Goal: Task Accomplishment & Management: Use online tool/utility

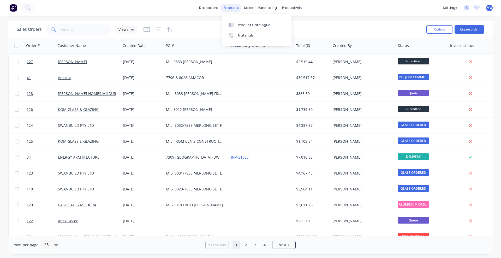
click at [230, 7] on div "products" at bounding box center [231, 8] width 20 height 8
click at [251, 8] on div "sales" at bounding box center [248, 8] width 14 height 8
click at [256, 28] on link "Sales Orders" at bounding box center [275, 25] width 69 height 10
click at [252, 25] on icon at bounding box center [249, 25] width 5 height 5
click at [275, 25] on div "Sales Orders" at bounding box center [267, 25] width 21 height 5
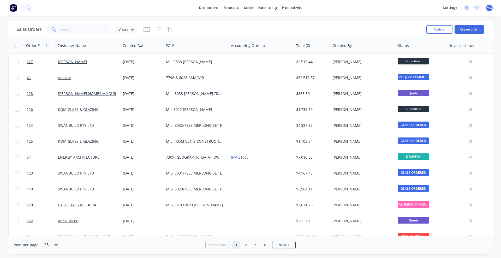
click at [33, 46] on div "Order #" at bounding box center [33, 45] width 14 height 5
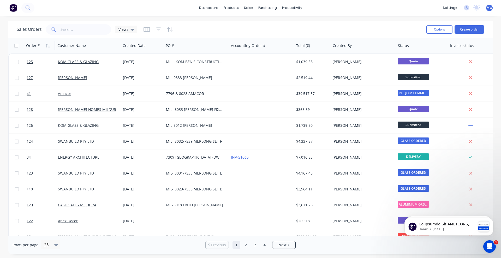
click at [33, 48] on div "Order #" at bounding box center [33, 45] width 14 height 5
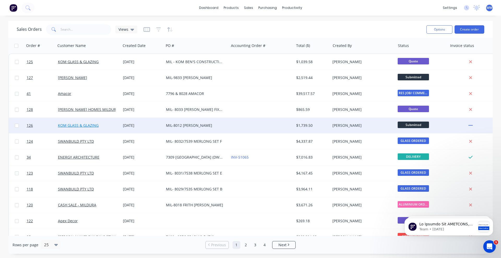
click at [70, 124] on link "KOM GLASS & GLAZING" at bounding box center [78, 125] width 41 height 5
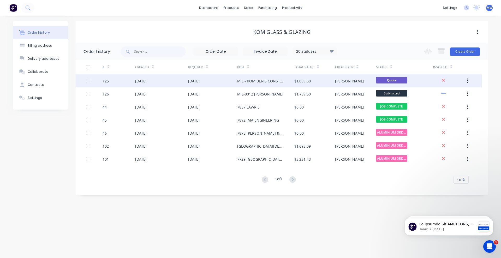
click at [248, 83] on div "MIL - KOM BEN'S CONSTRUCTION - HALL COURT" at bounding box center [260, 80] width 47 height 5
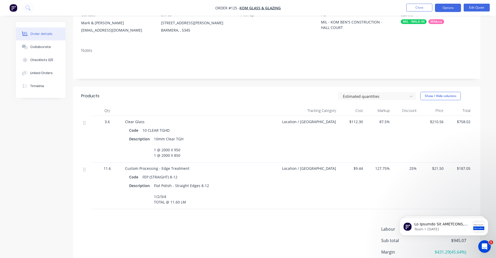
scroll to position [33, 0]
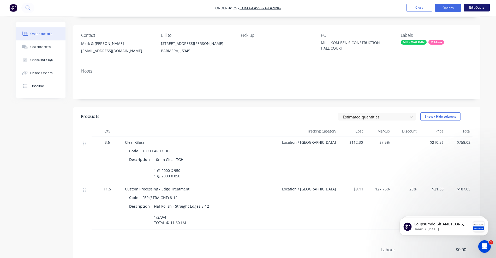
click at [472, 8] on button "Edit Quote" at bounding box center [476, 8] width 26 height 8
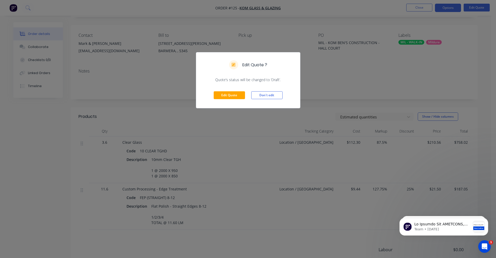
click at [362, 84] on div "Edit Quote ? Quote’s status will be changed to ‘Draft’. Edit Quote Don't edit" at bounding box center [248, 129] width 496 height 258
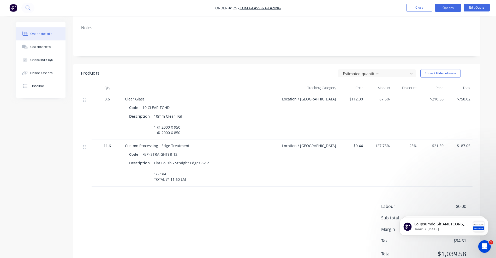
scroll to position [97, 0]
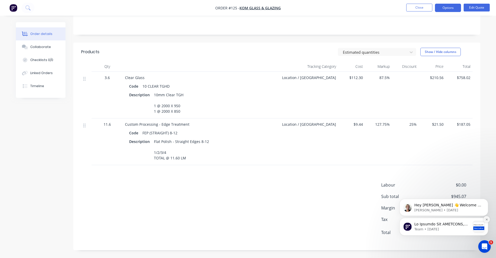
click at [485, 221] on button "Dismiss notification" at bounding box center [486, 219] width 7 height 7
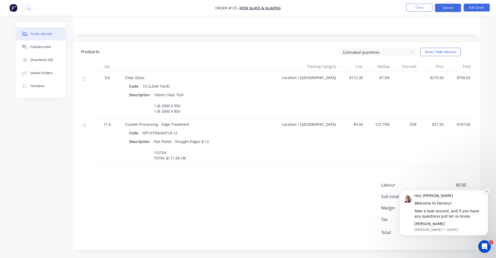
click at [487, 190] on icon "Dismiss notification" at bounding box center [486, 191] width 3 height 3
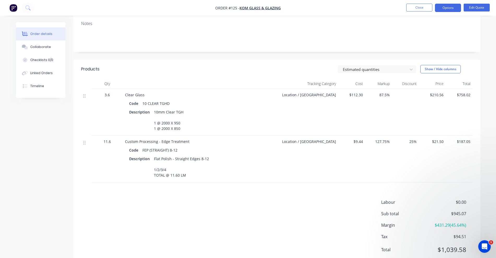
scroll to position [65, 0]
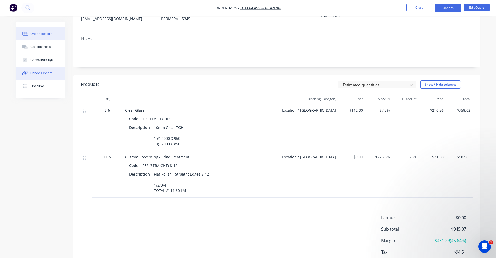
click at [35, 76] on button "Linked Orders" at bounding box center [41, 72] width 50 height 13
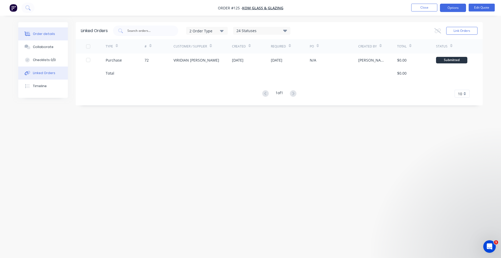
click at [38, 35] on div "Order details" at bounding box center [44, 34] width 22 height 5
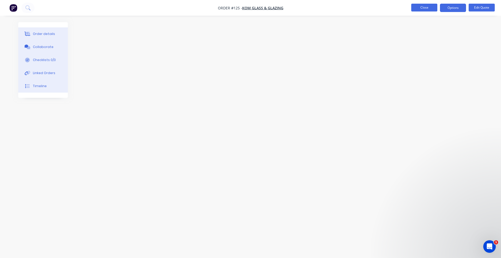
click at [430, 8] on button "Close" at bounding box center [424, 8] width 26 height 8
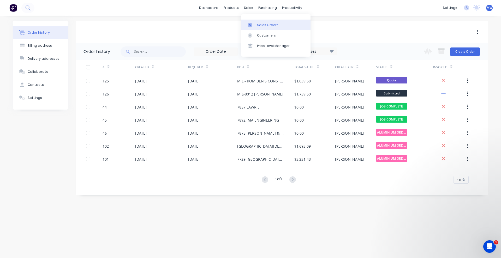
click at [256, 28] on link "Sales Orders" at bounding box center [275, 25] width 69 height 10
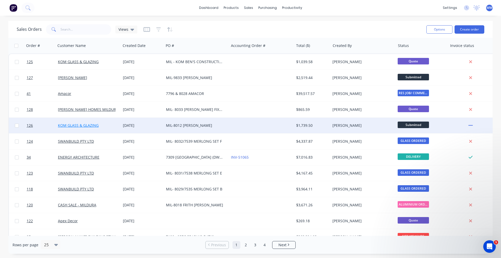
click at [88, 125] on link "KOM GLASS & GLAZING" at bounding box center [78, 125] width 41 height 5
click at [29, 125] on span "126" at bounding box center [30, 125] width 6 height 5
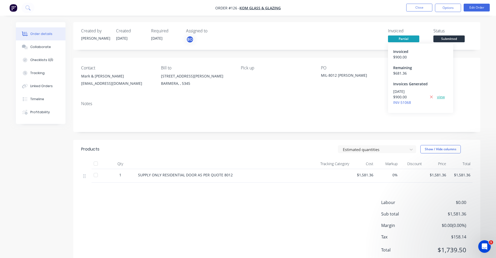
click at [441, 95] on link "view" at bounding box center [441, 96] width 8 height 5
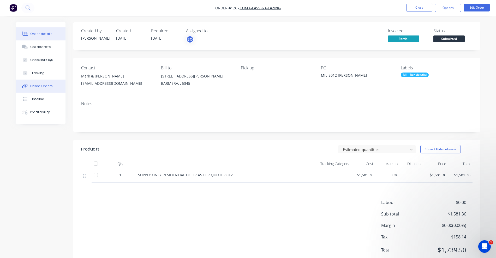
click at [47, 84] on div "Linked Orders" at bounding box center [41, 86] width 22 height 5
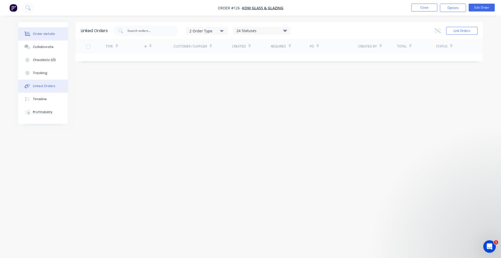
click at [45, 35] on div "Order details" at bounding box center [44, 34] width 22 height 5
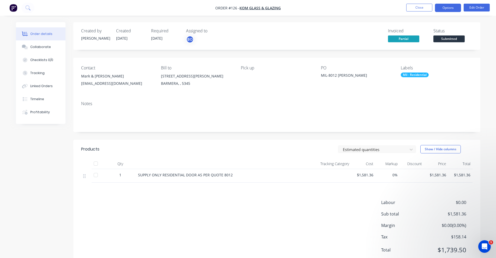
click at [452, 7] on button "Options" at bounding box center [448, 8] width 26 height 8
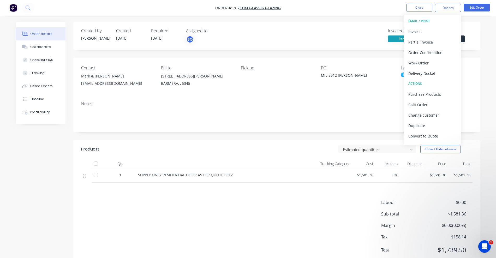
click at [28, 176] on div "Created by Brett Created 14/10/25 Required 14/10/25 Assigned to BO Invoiced Par…" at bounding box center [248, 148] width 464 height 253
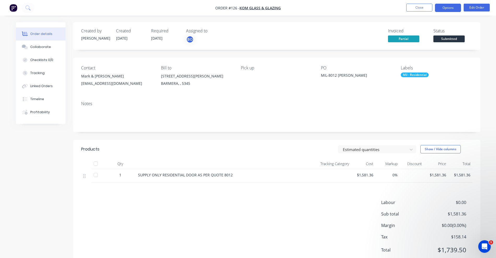
click at [449, 9] on button "Options" at bounding box center [448, 8] width 26 height 8
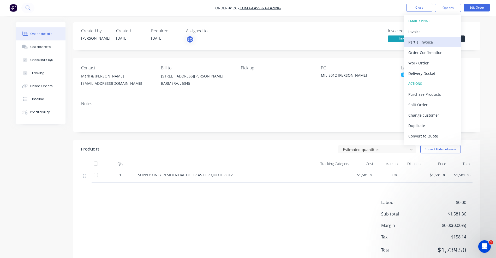
click at [428, 42] on div "Partial Invoice" at bounding box center [432, 42] width 48 height 8
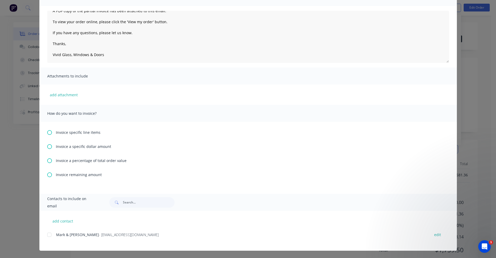
scroll to position [17, 0]
click at [47, 146] on icon at bounding box center [49, 146] width 5 height 5
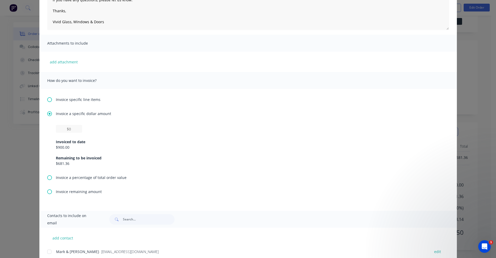
scroll to position [98, 0]
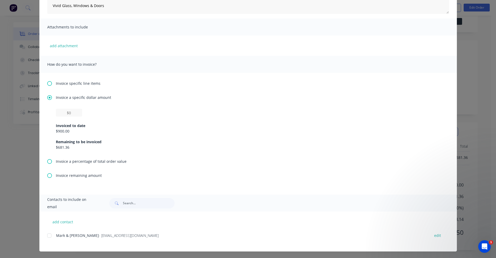
click at [66, 131] on div "$900.00" at bounding box center [248, 130] width 384 height 5
drag, startPoint x: 71, startPoint y: 149, endPoint x: 56, endPoint y: 148, distance: 14.9
click at [56, 148] on div "$681.36" at bounding box center [248, 146] width 384 height 5
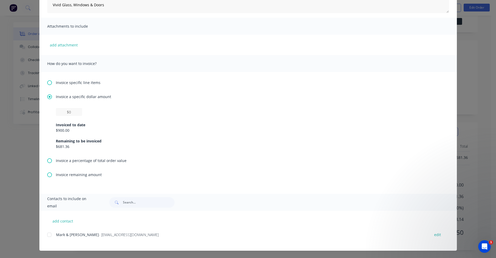
click at [48, 175] on icon at bounding box center [49, 174] width 5 height 5
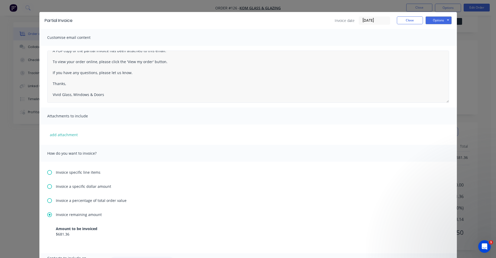
scroll to position [0, 0]
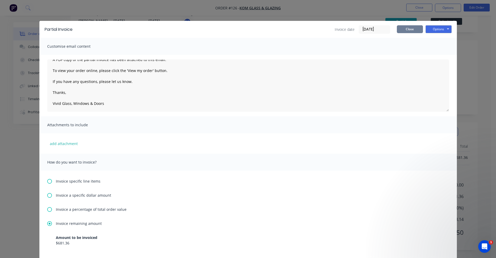
click at [402, 27] on button "Close" at bounding box center [410, 29] width 26 height 8
